Goal: Transaction & Acquisition: Book appointment/travel/reservation

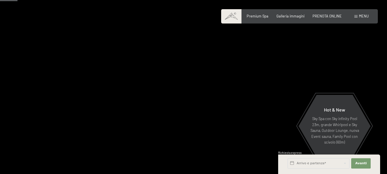
scroll to position [115, 0]
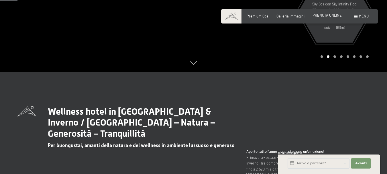
click at [322, 14] on span "PRENOTA ONLINE" at bounding box center [327, 15] width 29 height 5
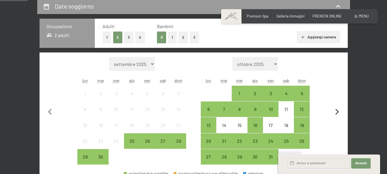
scroll to position [143, 0]
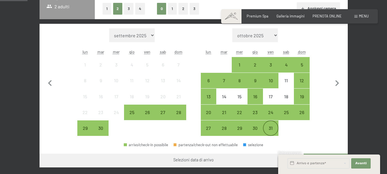
click at [272, 128] on div "31" at bounding box center [271, 133] width 14 height 14
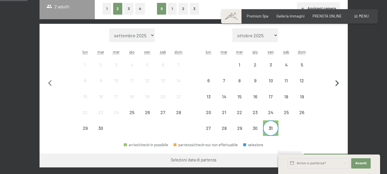
click at [337, 80] on icon "button" at bounding box center [338, 83] width 12 height 12
select select "[DATE]"
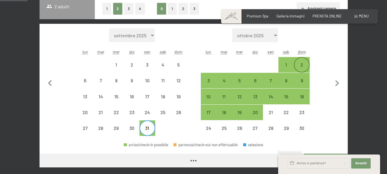
select select "[DATE]"
click at [303, 63] on div "2" at bounding box center [302, 70] width 14 height 14
select select "[DATE]"
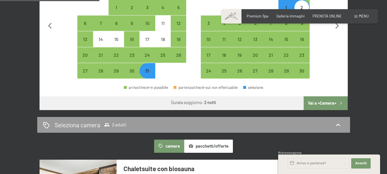
click at [320, 102] on button "Vai a «Camera»" at bounding box center [326, 103] width 44 height 14
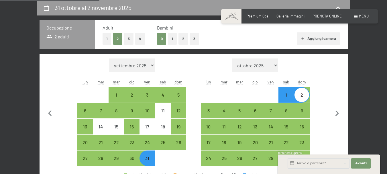
select select "[DATE]"
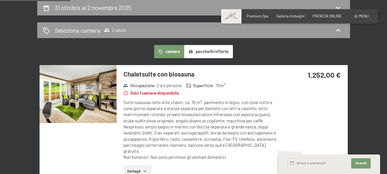
scroll to position [56, 0]
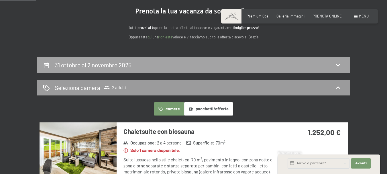
click at [89, 64] on h2 "31 ottobre al 2 novembre 2025" at bounding box center [93, 64] width 77 height 7
select select "[DATE]"
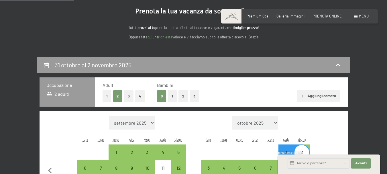
scroll to position [113, 0]
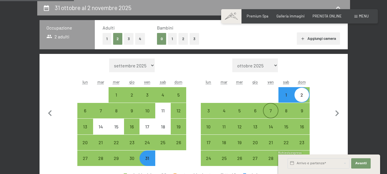
click at [274, 110] on div "7" at bounding box center [271, 115] width 14 height 14
select select "[DATE]"
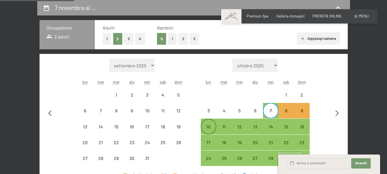
click at [204, 125] on div "10" at bounding box center [209, 131] width 14 height 14
select select "[DATE]"
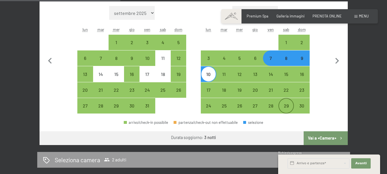
scroll to position [171, 0]
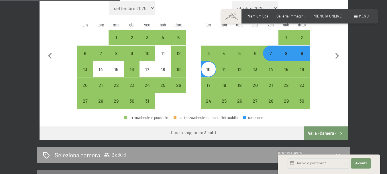
click at [323, 133] on button "Vai a «Camera»" at bounding box center [326, 133] width 44 height 14
select select "[DATE]"
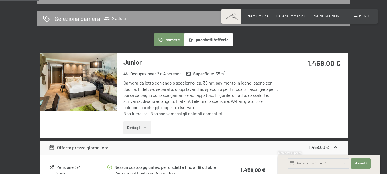
scroll to position [56, 0]
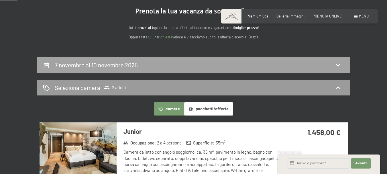
click at [201, 67] on div "7 novembre al 10 novembre 2025" at bounding box center [194, 65] width 302 height 8
select select "[DATE]"
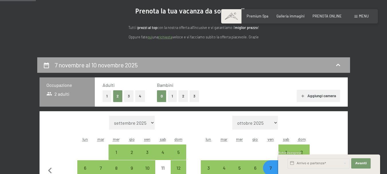
scroll to position [113, 0]
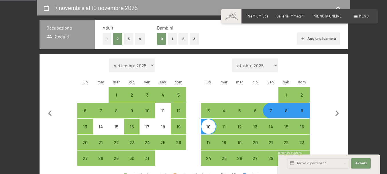
drag, startPoint x: 148, startPoint y: 157, endPoint x: 190, endPoint y: 147, distance: 44.0
click at [149, 157] on div "31" at bounding box center [147, 163] width 14 height 14
select select "[DATE]"
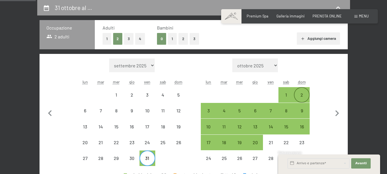
click at [305, 93] on div "2" at bounding box center [302, 100] width 14 height 14
select select "[DATE]"
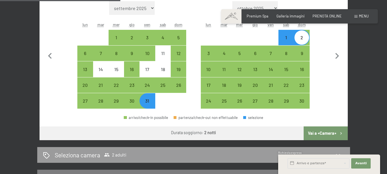
click at [324, 133] on button "Vai a «Camera»" at bounding box center [326, 133] width 44 height 14
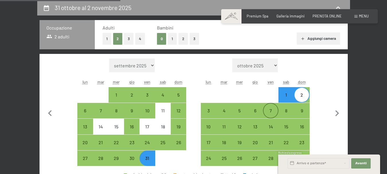
select select "[DATE]"
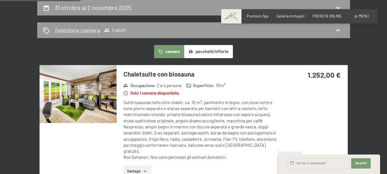
click at [91, 94] on img at bounding box center [78, 94] width 77 height 58
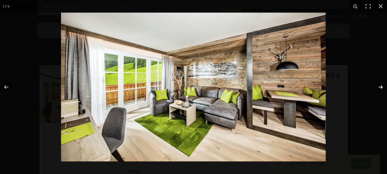
click at [381, 87] on button "button" at bounding box center [377, 87] width 20 height 29
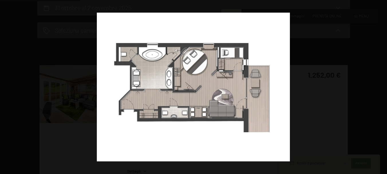
click at [382, 87] on button "button" at bounding box center [377, 87] width 20 height 29
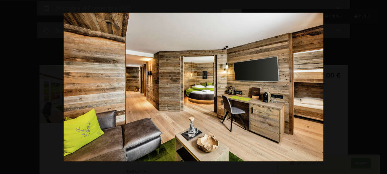
click at [382, 87] on button "button" at bounding box center [377, 87] width 20 height 29
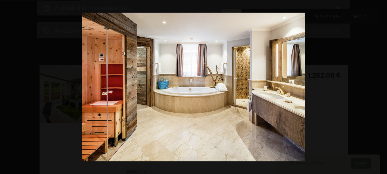
click at [382, 87] on button "button" at bounding box center [377, 87] width 20 height 29
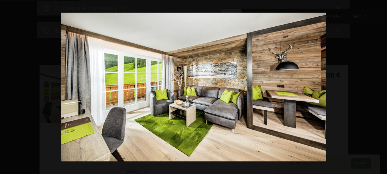
click at [382, 87] on button "button" at bounding box center [377, 87] width 20 height 29
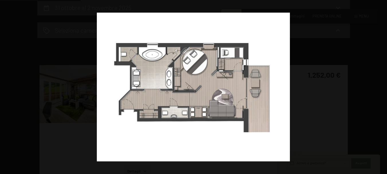
click at [382, 87] on button "button" at bounding box center [377, 87] width 20 height 29
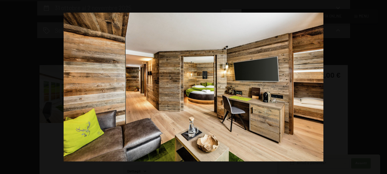
click at [382, 87] on button "button" at bounding box center [377, 87] width 20 height 29
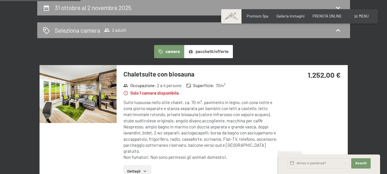
click at [0, 0] on div at bounding box center [0, 0] width 0 height 0
click at [116, 29] on span "2 adulti" at bounding box center [115, 30] width 22 height 6
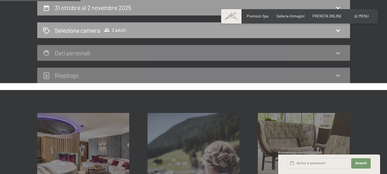
click at [120, 29] on span "2 adulti" at bounding box center [115, 30] width 22 height 6
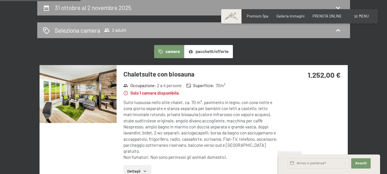
click at [340, 30] on icon at bounding box center [338, 30] width 7 height 7
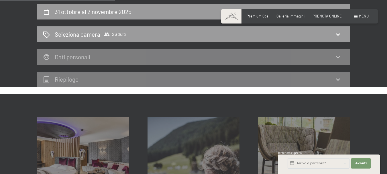
scroll to position [56, 0]
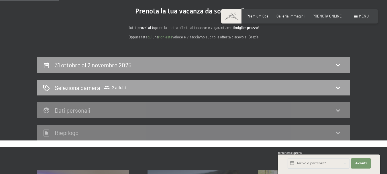
click at [65, 87] on h2 "Seleziona camera" at bounding box center [78, 87] width 46 height 8
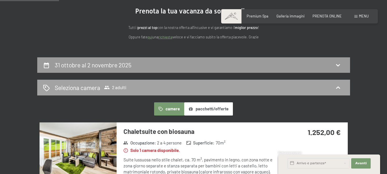
click at [122, 87] on span "2 adulti" at bounding box center [115, 88] width 22 height 6
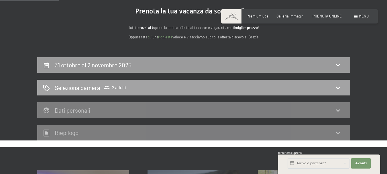
click at [93, 87] on h2 "Seleziona camera" at bounding box center [78, 87] width 46 height 8
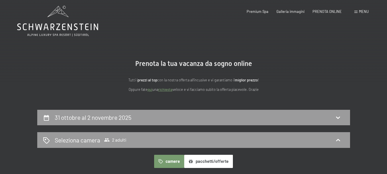
scroll to position [0, 0]
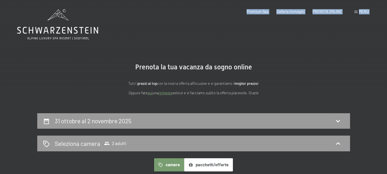
drag, startPoint x: 109, startPoint y: 32, endPoint x: 23, endPoint y: 31, distance: 85.5
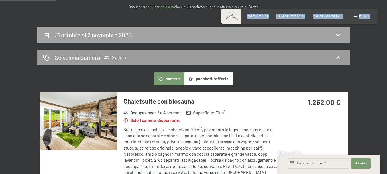
click at [162, 36] on div "31 ottobre al 2 novembre 2025" at bounding box center [194, 35] width 302 height 8
select select "[DATE]"
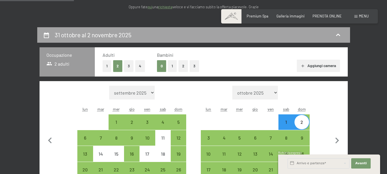
scroll to position [113, 0]
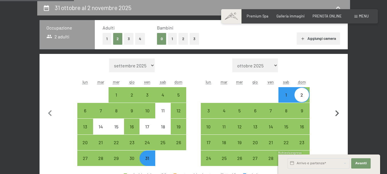
click at [337, 113] on icon "button" at bounding box center [338, 114] width 12 height 12
select select "[DATE]"
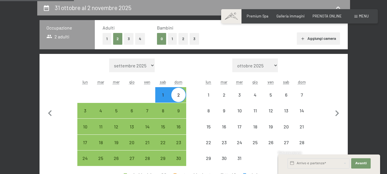
select select "[DATE]"
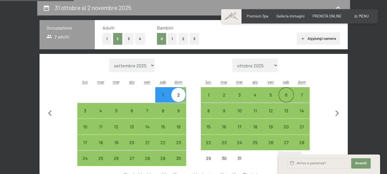
click at [285, 92] on div "6" at bounding box center [286, 95] width 14 height 14
select select "[DATE]"
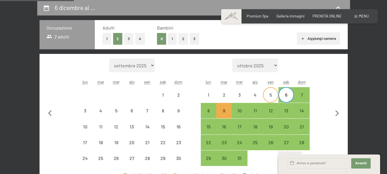
click at [270, 94] on div "5" at bounding box center [271, 100] width 14 height 14
select select "[DATE]"
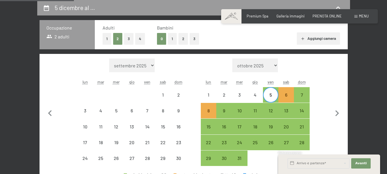
click at [270, 96] on div "5" at bounding box center [271, 100] width 14 height 14
select select "[DATE]"
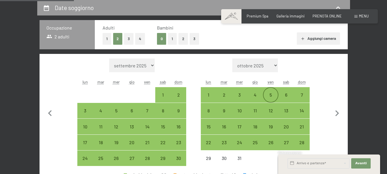
click at [272, 94] on div "5" at bounding box center [271, 100] width 14 height 14
select select "[DATE]"
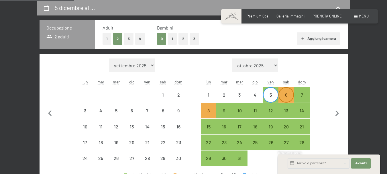
click at [283, 91] on div "6" at bounding box center [286, 95] width 14 height 14
select select "[DATE]"
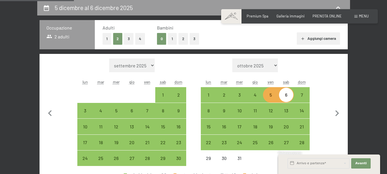
drag, startPoint x: 286, startPoint y: 93, endPoint x: 289, endPoint y: 94, distance: 3.0
click at [287, 93] on div "6" at bounding box center [286, 100] width 14 height 14
select select "[DATE]"
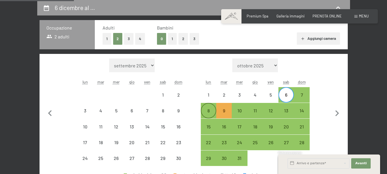
click at [209, 110] on div "8" at bounding box center [209, 115] width 14 height 14
select select "[DATE]"
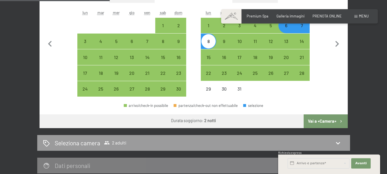
scroll to position [199, 0]
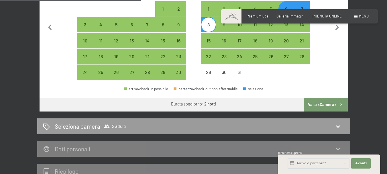
click at [325, 102] on button "Vai a «Camera»" at bounding box center [326, 105] width 44 height 14
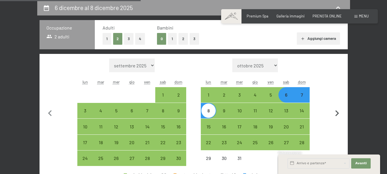
select select "[DATE]"
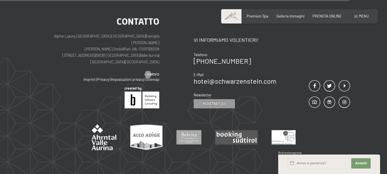
scroll to position [529, 0]
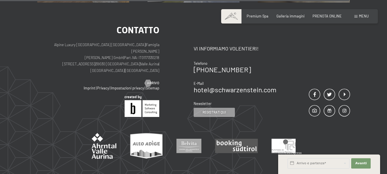
drag, startPoint x: 166, startPoint y: 56, endPoint x: 138, endPoint y: 58, distance: 28.1
click at [138, 58] on div "Contatto Alpine Luxury [GEOGRAPHIC_DATA] SCHWARZENSTEIN | Famiglia Zimmerhofer …" at bounding box center [115, 71] width 157 height 91
copy p "IT01171330218"
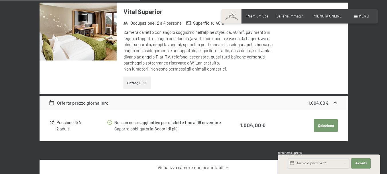
scroll to position [99, 0]
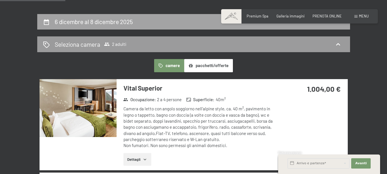
click at [143, 20] on div "6 dicembre al 8 dicembre 2025" at bounding box center [194, 21] width 302 height 8
select select "[DATE]"
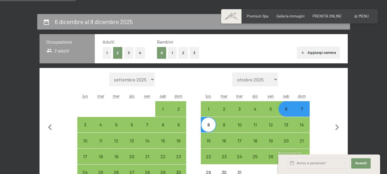
scroll to position [113, 0]
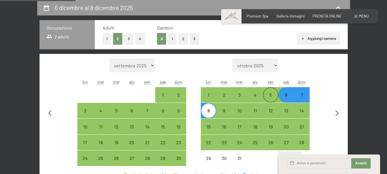
click at [271, 94] on div "5" at bounding box center [271, 100] width 14 height 14
select select "[DATE]"
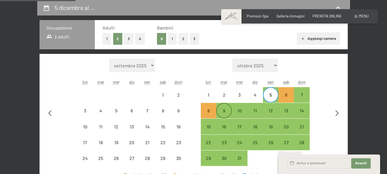
click at [225, 108] on div "9" at bounding box center [224, 115] width 14 height 14
select select "[DATE]"
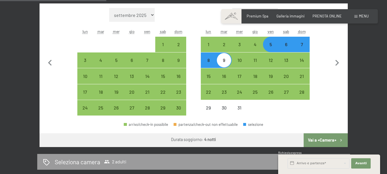
scroll to position [171, 0]
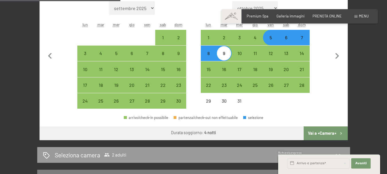
click at [322, 132] on button "Vai a «Camera»" at bounding box center [326, 133] width 44 height 14
select select "[DATE]"
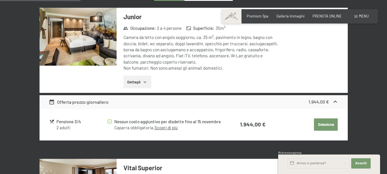
scroll to position [113, 0]
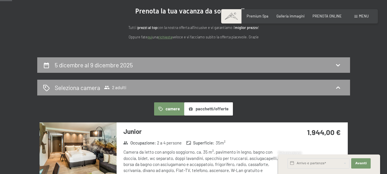
click at [156, 61] on div "5 dicembre al 9 dicembre 2025" at bounding box center [194, 65] width 302 height 8
select select "[DATE]"
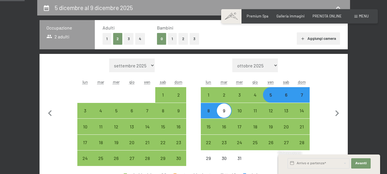
click at [271, 96] on div "5" at bounding box center [271, 100] width 14 height 14
select select "[DATE]"
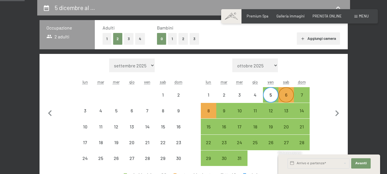
click at [287, 95] on div "6" at bounding box center [286, 100] width 14 height 14
select select "[DATE]"
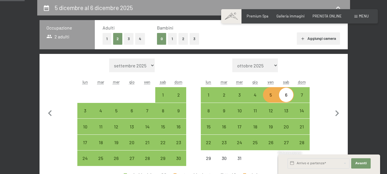
click at [289, 98] on div "6" at bounding box center [286, 100] width 14 height 14
select select "[DATE]"
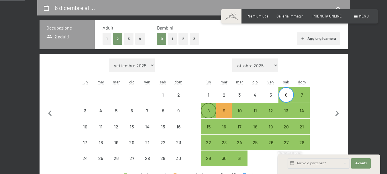
click at [208, 111] on div "8" at bounding box center [209, 115] width 14 height 14
select select "[DATE]"
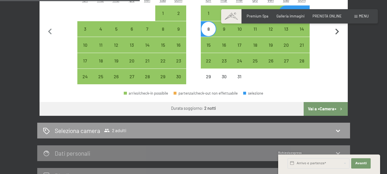
scroll to position [199, 0]
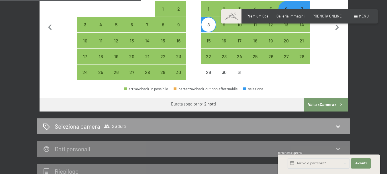
click at [330, 105] on button "Vai a «Camera»" at bounding box center [326, 105] width 44 height 14
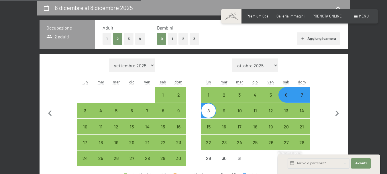
select select "[DATE]"
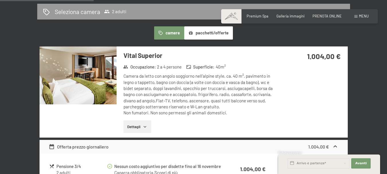
scroll to position [142, 0]
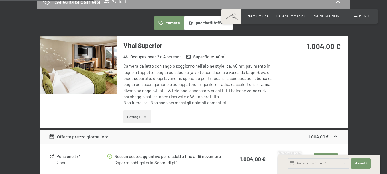
click at [139, 116] on button "Dettagli" at bounding box center [138, 116] width 28 height 13
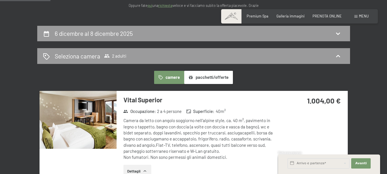
scroll to position [85, 0]
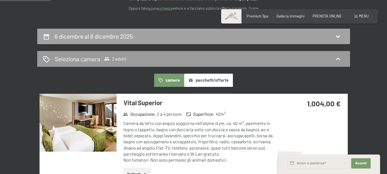
click at [196, 35] on div "6 dicembre al 8 dicembre 2025" at bounding box center [194, 36] width 302 height 8
select select "[DATE]"
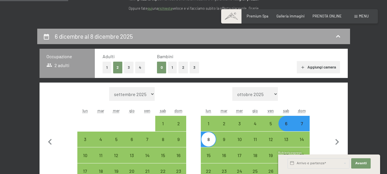
scroll to position [113, 0]
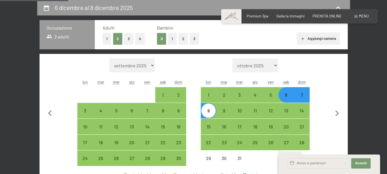
click at [288, 95] on div "6" at bounding box center [286, 100] width 14 height 14
select select "[DATE]"
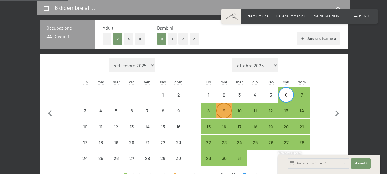
click at [227, 110] on div "9" at bounding box center [224, 115] width 14 height 14
select select "[DATE]"
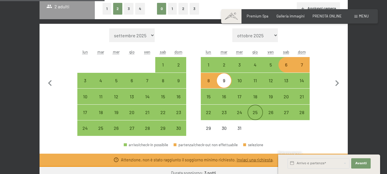
scroll to position [142, 0]
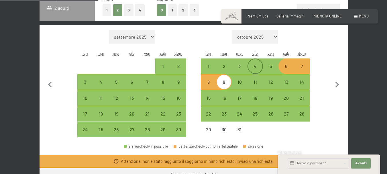
click at [256, 63] on div "4" at bounding box center [255, 66] width 14 height 14
select select "[DATE]"
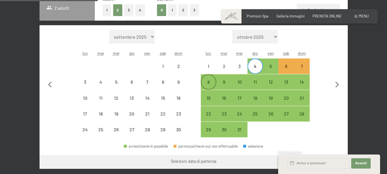
click at [211, 81] on div "8" at bounding box center [209, 87] width 14 height 14
select select "[DATE]"
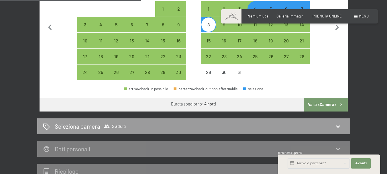
click at [313, 104] on button "Vai a «Camera»" at bounding box center [326, 105] width 44 height 14
select select "[DATE]"
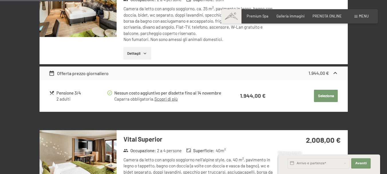
scroll to position [113, 0]
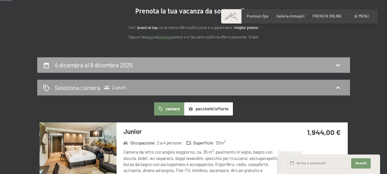
click at [208, 65] on div "4 dicembre al 8 dicembre 2025" at bounding box center [194, 65] width 302 height 8
select select "[DATE]"
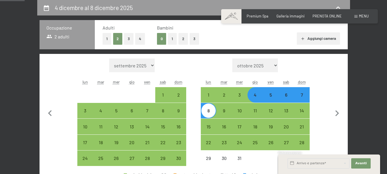
click at [288, 96] on div "6" at bounding box center [286, 100] width 14 height 14
select select "[DATE]"
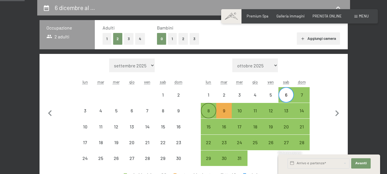
click at [211, 109] on div "8" at bounding box center [209, 115] width 14 height 14
select select "[DATE]"
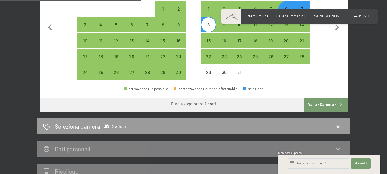
click at [328, 103] on button "Vai a «Camera»" at bounding box center [326, 105] width 44 height 14
select select "[DATE]"
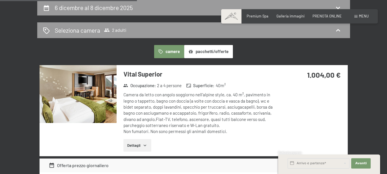
scroll to position [228, 0]
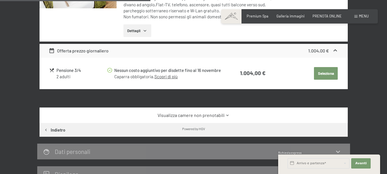
click at [226, 118] on icon at bounding box center [228, 115] width 4 height 4
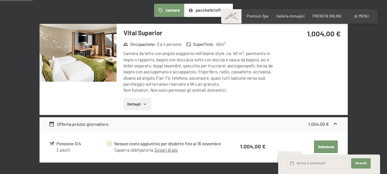
scroll to position [143, 0]
